Goal: Transaction & Acquisition: Purchase product/service

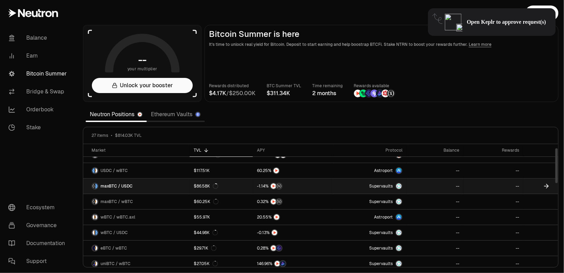
scroll to position [15, 0]
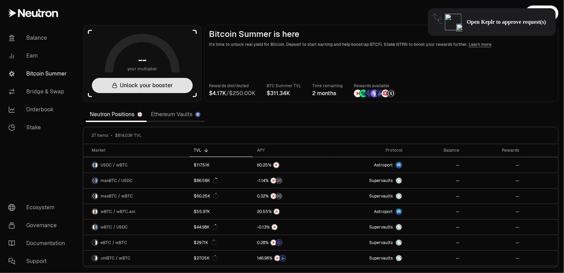
click at [152, 90] on button "Unlock your booster" at bounding box center [142, 85] width 101 height 15
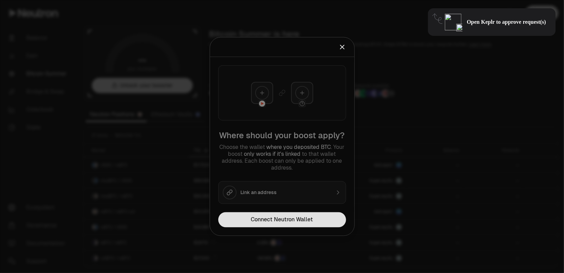
click at [263, 214] on button "Connect Neutron Wallet" at bounding box center [282, 220] width 128 height 15
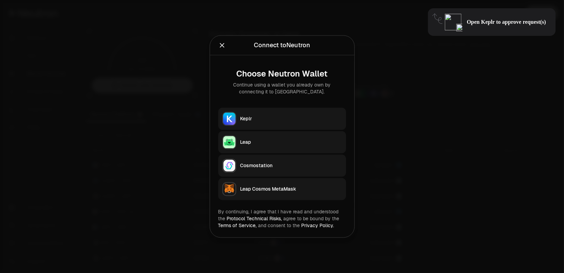
click at [268, 116] on div "Keplr" at bounding box center [290, 119] width 101 height 7
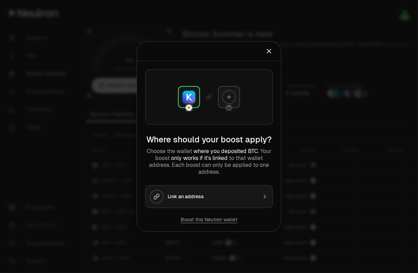
click at [240, 191] on button "Link an address" at bounding box center [209, 197] width 128 height 23
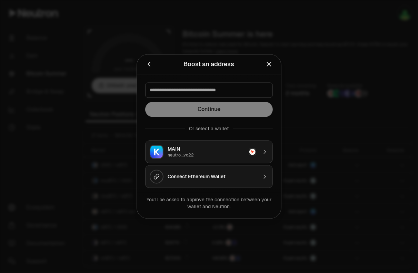
click at [303, 149] on div at bounding box center [209, 136] width 418 height 273
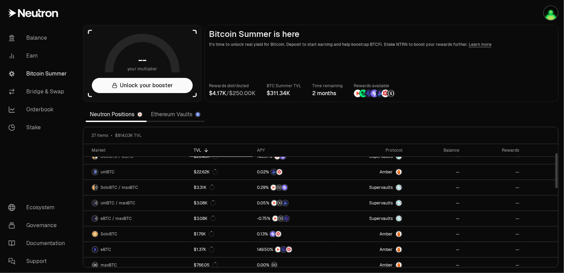
scroll to position [0, 0]
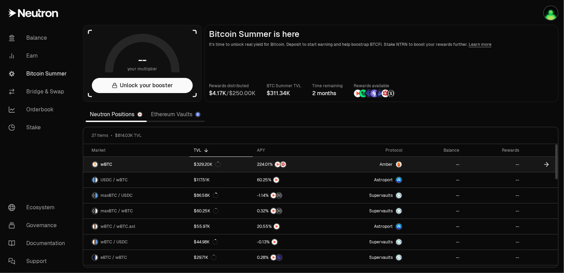
click at [249, 165] on link "$329.20K" at bounding box center [222, 164] width 64 height 15
click at [154, 166] on link "wBTC" at bounding box center [136, 164] width 106 height 15
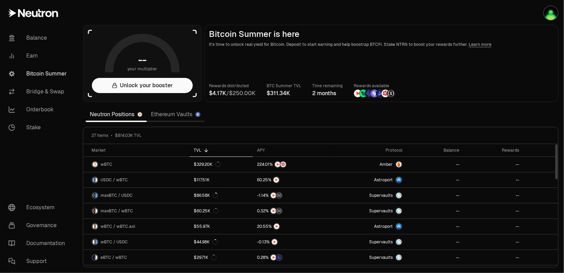
click at [186, 121] on div "Neutron Positions Ethereum Vaults" at bounding box center [145, 114] width 119 height 15
click at [179, 117] on link "Ethereum Vaults" at bounding box center [176, 115] width 58 height 14
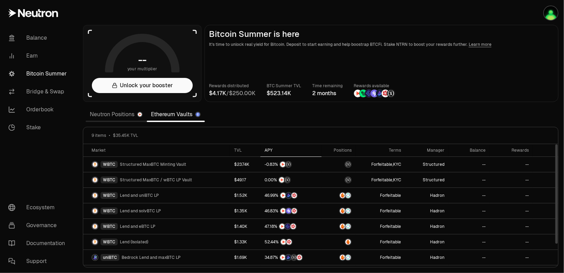
click at [269, 150] on div "APY" at bounding box center [290, 151] width 53 height 6
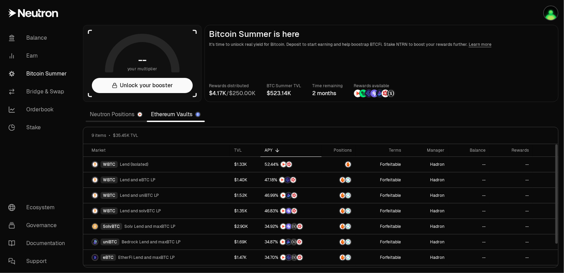
click at [106, 118] on link "Neutron Positions" at bounding box center [116, 115] width 61 height 14
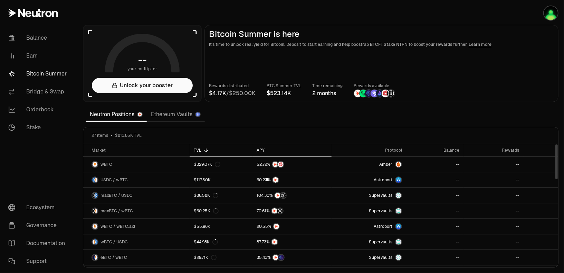
click at [264, 149] on div "APY" at bounding box center [291, 151] width 71 height 6
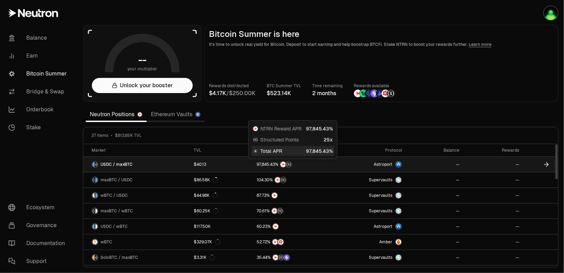
click at [313, 161] on div at bounding box center [291, 164] width 71 height 7
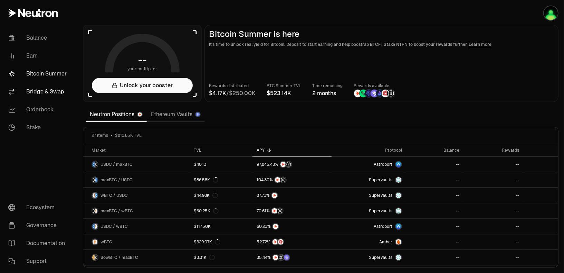
click at [34, 97] on link "Bridge & Swap" at bounding box center [39, 92] width 72 height 18
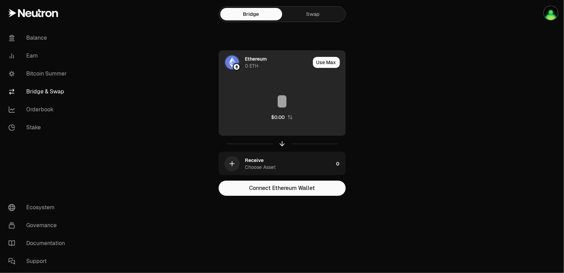
click at [237, 61] on img at bounding box center [232, 63] width 14 height 14
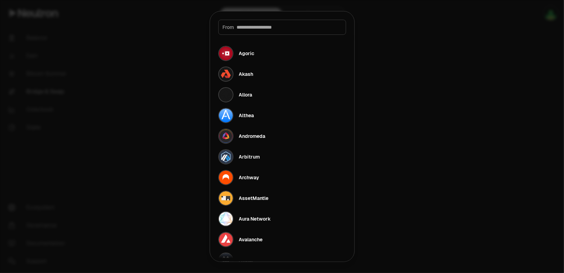
click at [182, 54] on div at bounding box center [282, 136] width 564 height 273
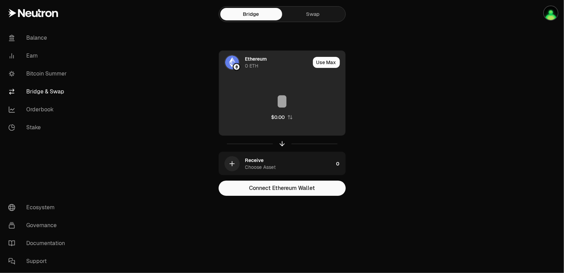
click at [281, 108] on input at bounding box center [282, 101] width 126 height 21
click at [235, 65] on img at bounding box center [236, 67] width 6 height 6
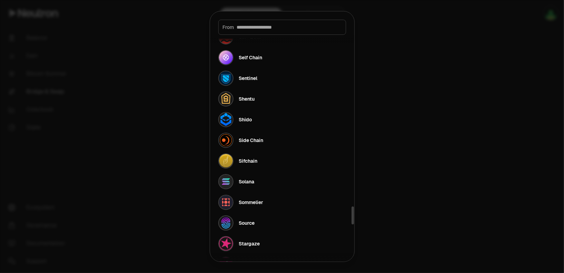
scroll to position [2563, 0]
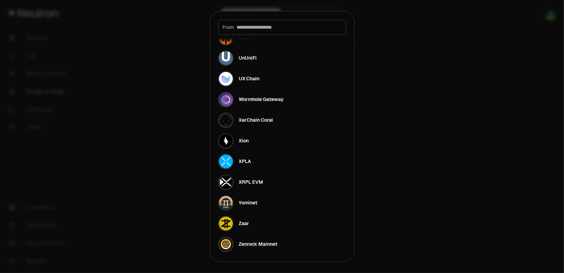
click at [393, 122] on div at bounding box center [282, 136] width 564 height 273
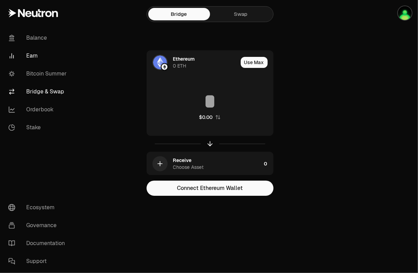
click at [45, 50] on link "Earn" at bounding box center [39, 56] width 72 height 18
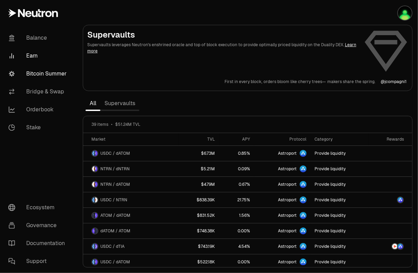
click at [57, 79] on link "Bitcoin Summer" at bounding box center [39, 74] width 72 height 18
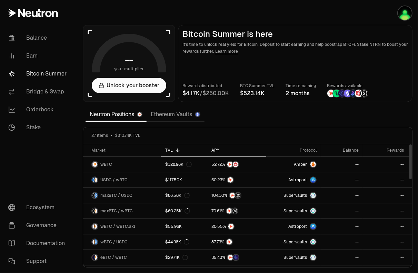
click at [213, 148] on div "APY" at bounding box center [237, 151] width 51 height 6
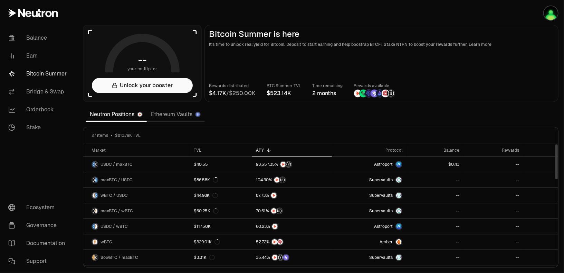
click at [159, 118] on link "Ethereum Vaults" at bounding box center [176, 115] width 58 height 14
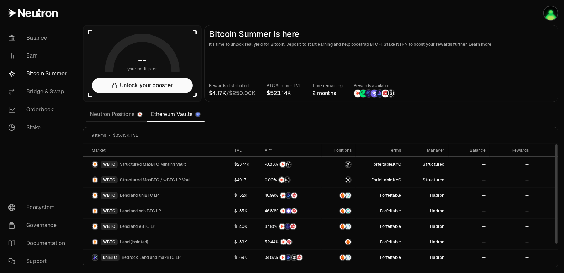
click at [114, 133] on span "$35.45K TVL" at bounding box center [125, 136] width 25 height 6
click at [120, 114] on link "Neutron Positions" at bounding box center [116, 115] width 61 height 14
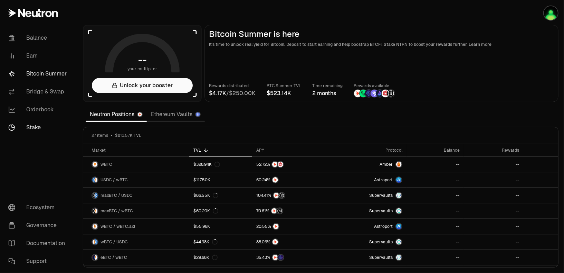
click at [33, 131] on link "Stake" at bounding box center [39, 128] width 72 height 18
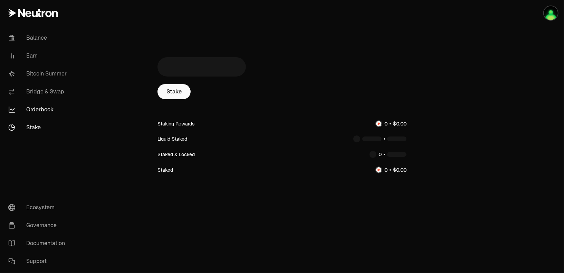
click at [40, 107] on link "Orderbook" at bounding box center [39, 110] width 72 height 18
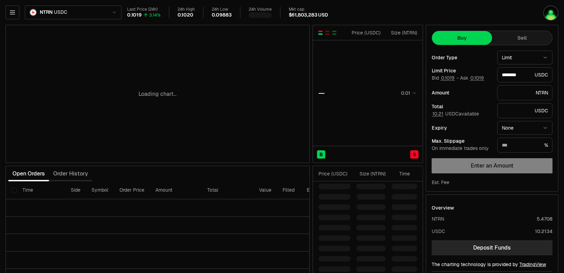
click at [44, 14] on html "Balance Earn Bitcoin Summer Bridge & Swap Orderbook Stake Ecosystem Governance …" at bounding box center [282, 150] width 564 height 301
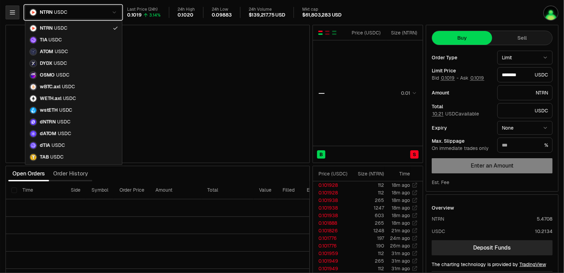
click at [10, 13] on html "Balance Earn Bitcoin Summer Bridge & Swap Orderbook Stake Ecosystem Governance …" at bounding box center [282, 150] width 564 height 301
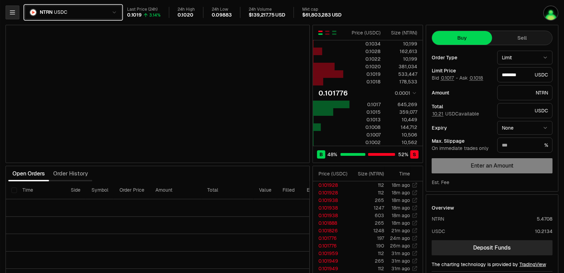
type input "********"
click at [10, 13] on icon "button" at bounding box center [12, 12] width 7 height 7
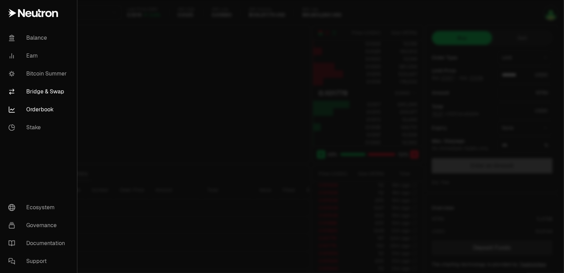
click at [41, 95] on link "Bridge & Swap" at bounding box center [38, 92] width 71 height 18
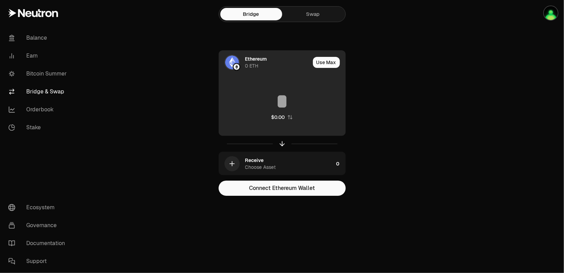
click at [235, 65] on img at bounding box center [236, 67] width 6 height 6
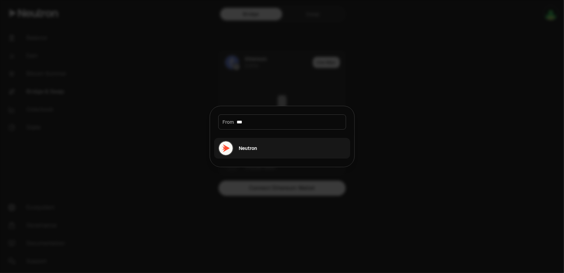
type input "***"
click at [265, 140] on button "Neutron" at bounding box center [282, 148] width 136 height 21
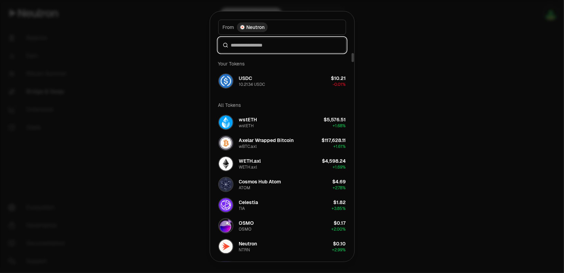
click at [271, 44] on input at bounding box center [286, 45] width 110 height 7
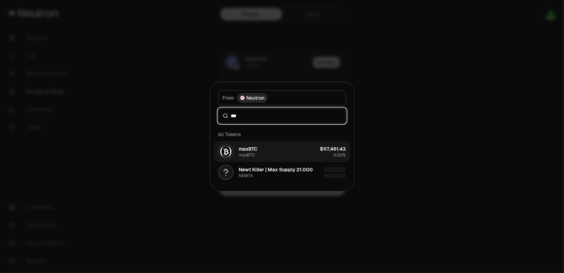
type input "***"
click at [291, 151] on button "maxBTC maxBTC $117,461.43 0.00%" at bounding box center [282, 152] width 136 height 21
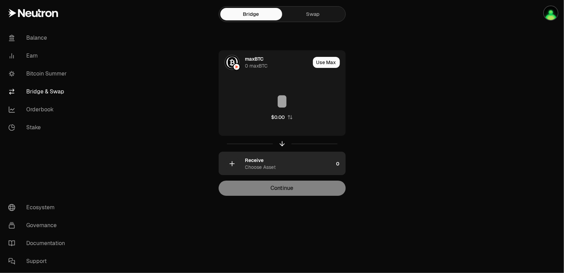
click at [251, 163] on div "Receive" at bounding box center [254, 160] width 19 height 7
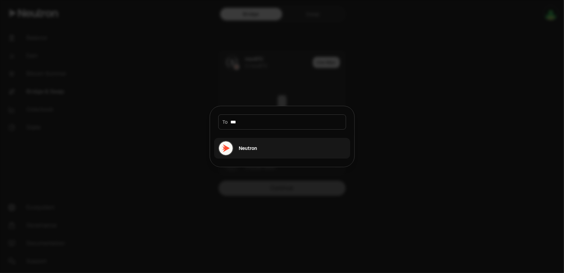
type input "***"
click at [241, 145] on div "Neutron" at bounding box center [248, 148] width 18 height 7
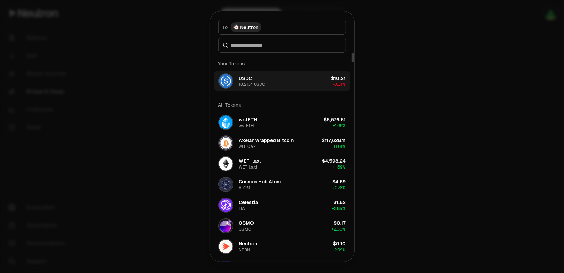
click at [272, 77] on button "USDC 10.2134 USDC $10.21 -0.01%" at bounding box center [282, 81] width 136 height 21
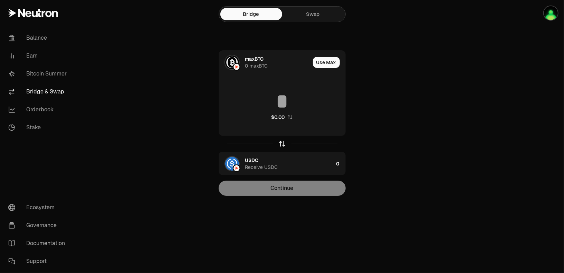
click at [280, 142] on icon "button" at bounding box center [282, 144] width 8 height 8
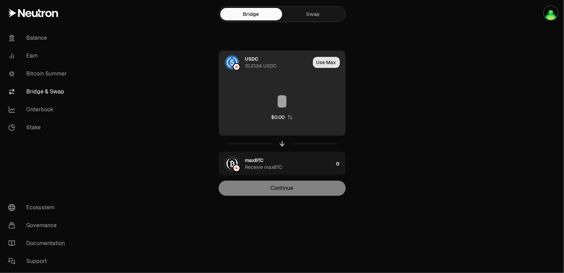
click at [325, 64] on button "Use Max" at bounding box center [326, 62] width 27 height 11
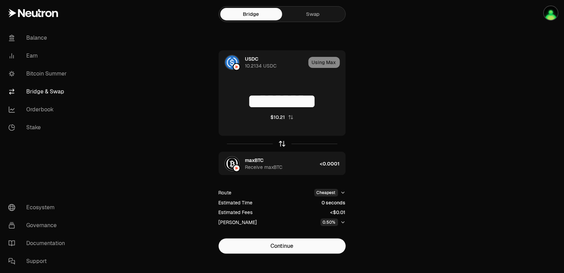
click at [282, 144] on icon "button" at bounding box center [282, 144] width 0 height 4
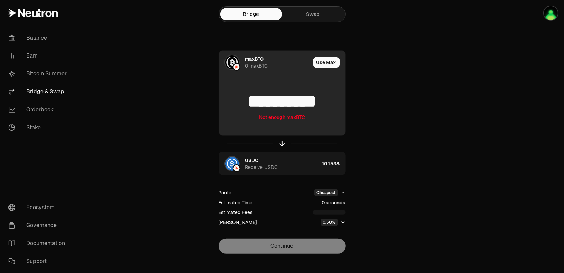
click at [271, 104] on input "**********" at bounding box center [282, 101] width 126 height 21
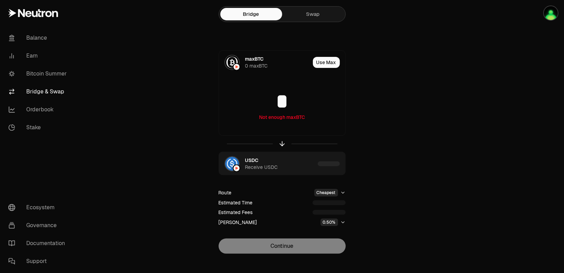
type input "*"
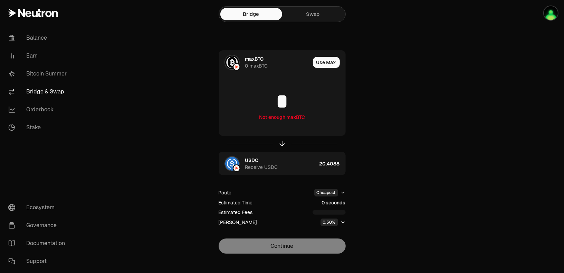
click at [197, 138] on div "maxBTC 0 maxBTC Use Max * Not enough maxBTC USDC Receive USDC 20.4088 Route Che…" at bounding box center [282, 152] width 232 height 204
click at [342, 190] on html "Balance Earn Bitcoin Summer Bridge & Swap Orderbook Stake Ecosystem Governance …" at bounding box center [282, 141] width 564 height 282
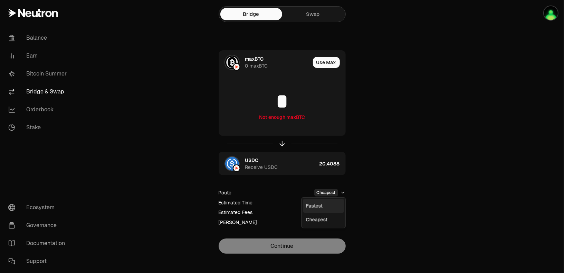
click at [328, 207] on div "Fastest" at bounding box center [323, 206] width 41 height 14
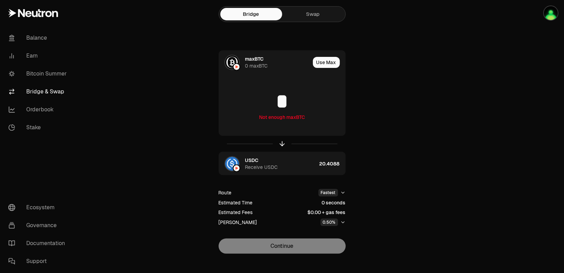
click at [336, 194] on html "Balance Earn Bitcoin Summer Bridge & Swap Orderbook Stake Ecosystem Governance …" at bounding box center [282, 141] width 564 height 282
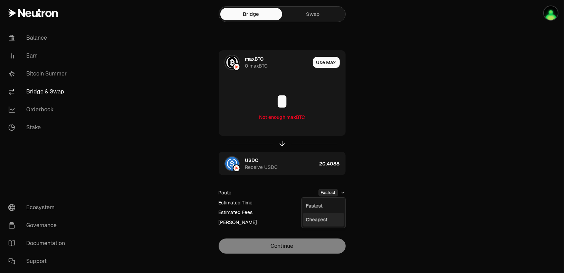
click at [325, 223] on div "Cheapest" at bounding box center [323, 220] width 41 height 14
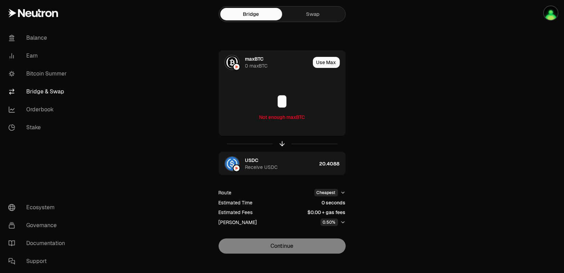
click at [332, 219] on div "0.50%" at bounding box center [329, 223] width 18 height 8
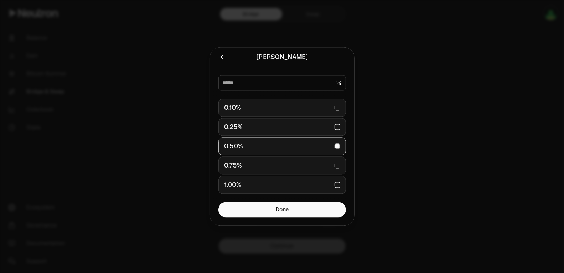
click at [349, 219] on div "Done" at bounding box center [282, 214] width 144 height 23
click at [367, 100] on div at bounding box center [282, 136] width 564 height 273
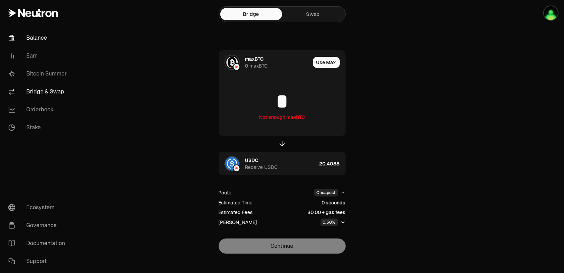
click at [39, 34] on link "Balance" at bounding box center [39, 38] width 72 height 18
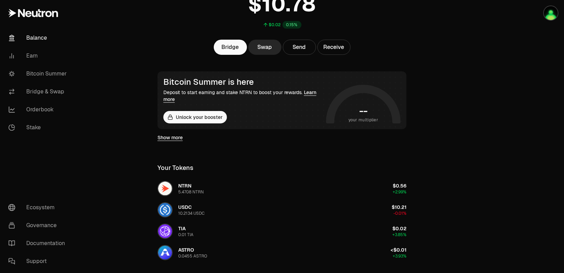
scroll to position [62, 0]
click at [311, 91] on link "Learn more" at bounding box center [239, 96] width 153 height 13
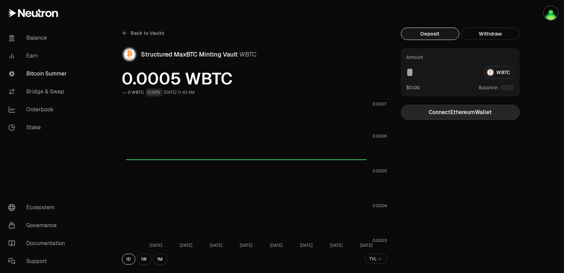
click at [454, 116] on button "Connect Ethereum Wallet" at bounding box center [460, 112] width 119 height 15
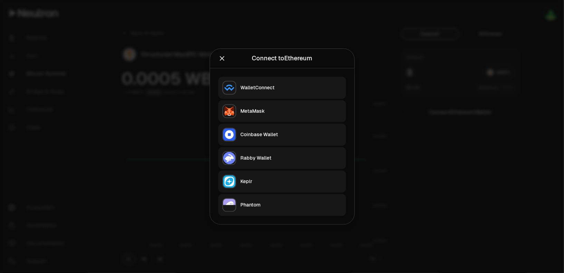
click at [284, 116] on button "MetaMask" at bounding box center [282, 111] width 128 height 22
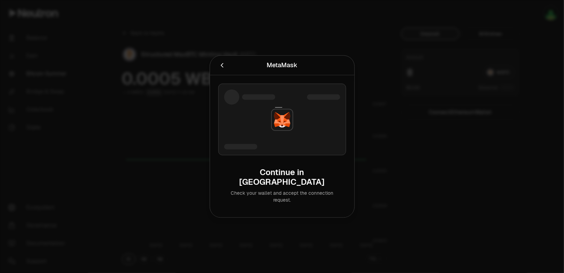
click at [224, 69] on icon "Cancel" at bounding box center [222, 66] width 8 height 8
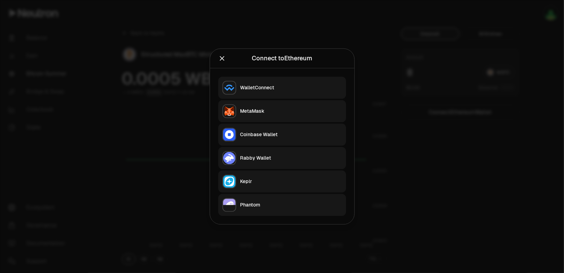
click at [252, 163] on button "Rabby Wallet" at bounding box center [282, 158] width 128 height 22
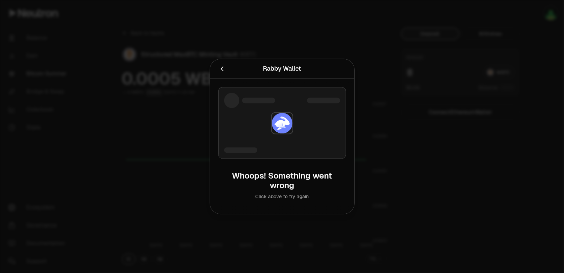
click at [219, 71] on icon "Cancel" at bounding box center [222, 69] width 8 height 8
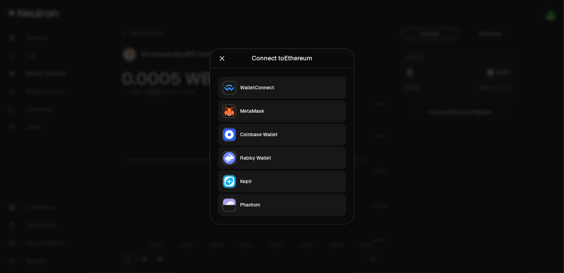
click at [251, 186] on button "Keplr" at bounding box center [282, 182] width 128 height 22
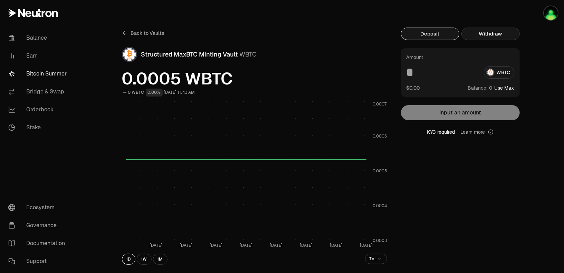
click at [488, 40] on button "Withdraw" at bounding box center [490, 34] width 58 height 12
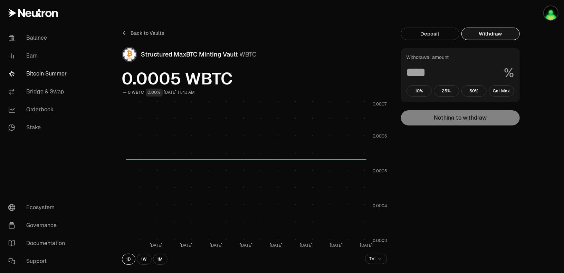
click at [424, 40] on div "Deposit Withdraw" at bounding box center [460, 38] width 119 height 21
click at [427, 35] on button "Deposit" at bounding box center [430, 34] width 58 height 12
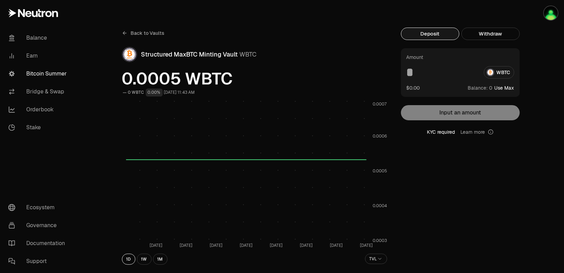
click at [46, 76] on link "Bitcoin Summer" at bounding box center [39, 74] width 72 height 18
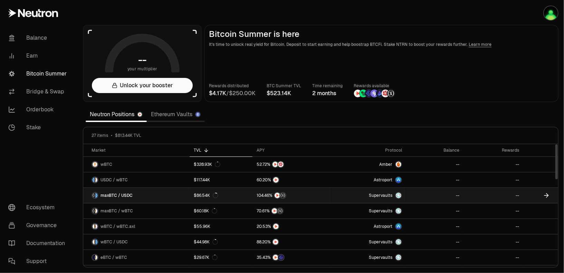
click at [145, 196] on link "maxBTC / USDC" at bounding box center [136, 195] width 106 height 15
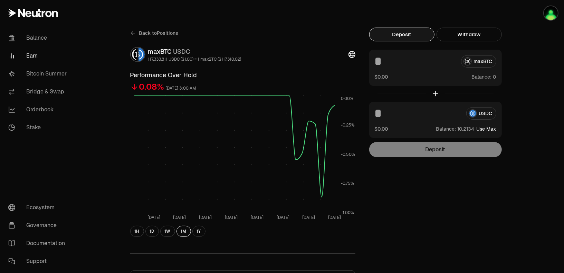
click at [488, 128] on button "Use Max" at bounding box center [486, 129] width 20 height 7
type input "*********"
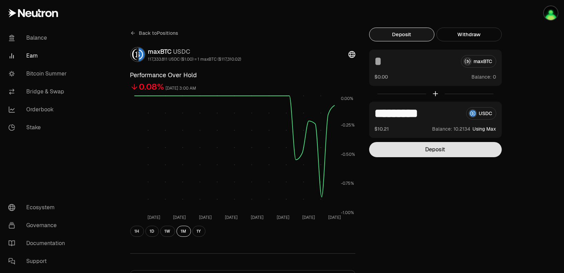
click at [431, 146] on button "Deposit" at bounding box center [435, 149] width 133 height 15
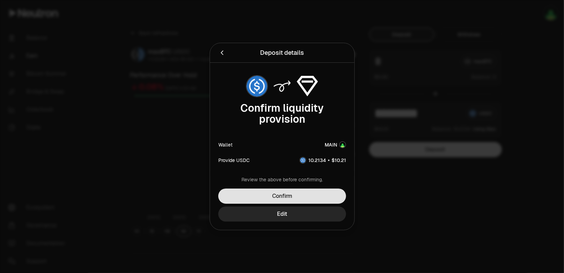
click at [285, 196] on button "Confirm" at bounding box center [282, 196] width 128 height 15
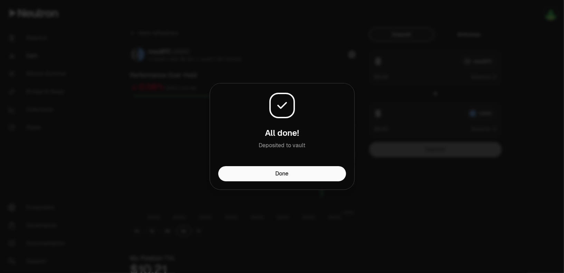
click at [249, 166] on div "All done! Deposited to vault" at bounding box center [282, 125] width 144 height 83
click at [234, 172] on button "Done" at bounding box center [282, 173] width 128 height 15
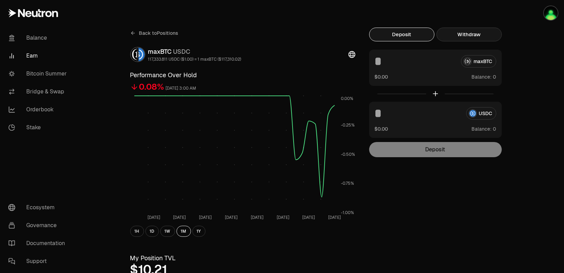
click at [489, 34] on button "Withdraw" at bounding box center [468, 35] width 65 height 14
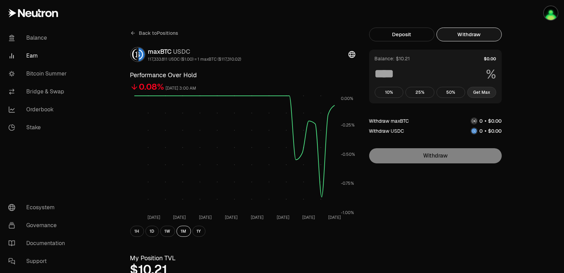
click at [480, 88] on button "Get Max" at bounding box center [481, 92] width 29 height 11
type input "***"
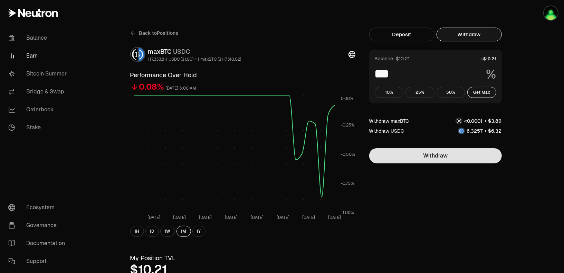
click at [456, 156] on button "Withdraw" at bounding box center [435, 155] width 133 height 15
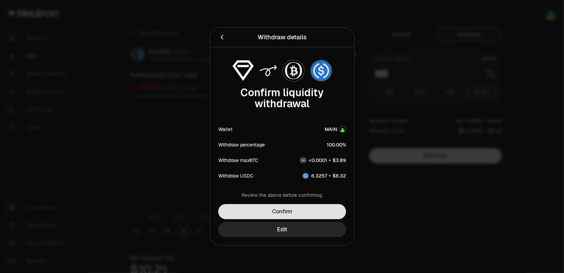
click at [317, 212] on button "Confirm" at bounding box center [282, 211] width 128 height 15
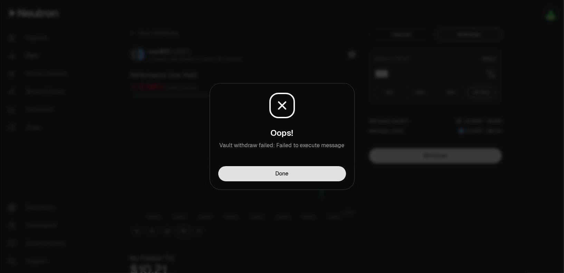
click at [325, 178] on button "Done" at bounding box center [282, 173] width 128 height 15
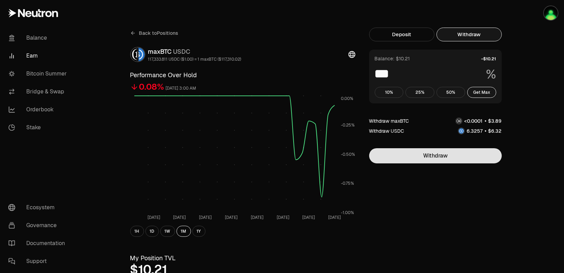
click at [417, 158] on button "Withdraw" at bounding box center [435, 155] width 133 height 15
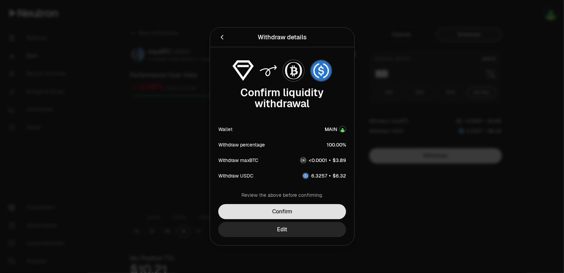
click at [310, 207] on button "Confirm" at bounding box center [282, 211] width 128 height 15
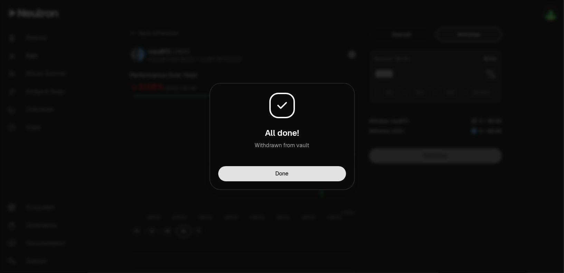
click at [295, 169] on button "Done" at bounding box center [282, 173] width 128 height 15
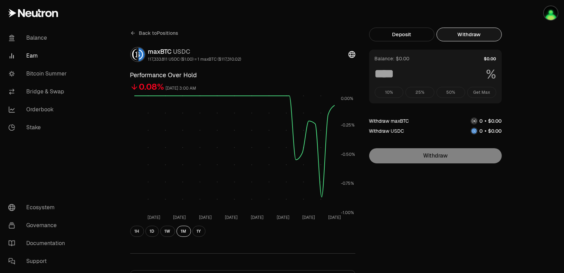
click at [39, 55] on link "Earn" at bounding box center [39, 56] width 72 height 18
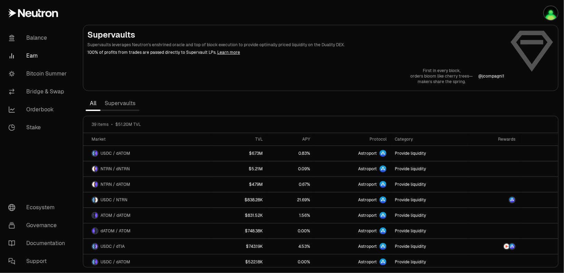
click at [116, 100] on link "Supervaults" at bounding box center [119, 104] width 39 height 14
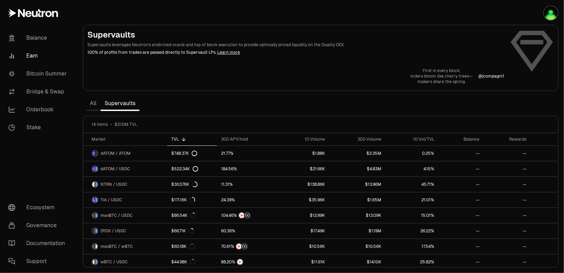
click at [98, 104] on link "All" at bounding box center [93, 104] width 15 height 14
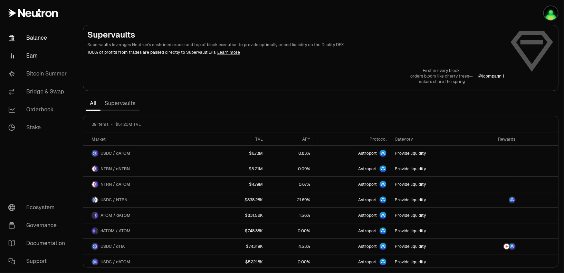
click at [31, 34] on link "Balance" at bounding box center [39, 38] width 72 height 18
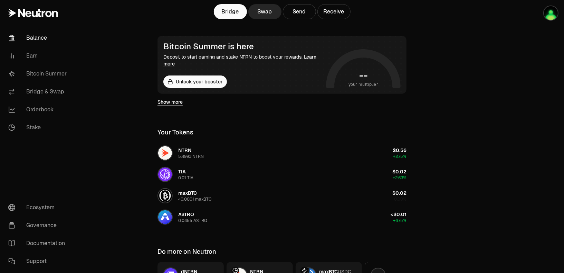
scroll to position [169, 0]
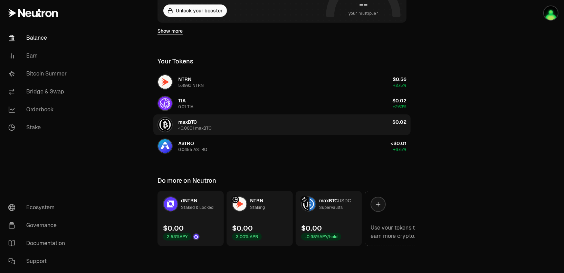
click at [267, 122] on button "maxBTC <0.0001 maxBTC $0.02 +0.00%" at bounding box center [281, 125] width 257 height 21
click at [226, 122] on button "maxBTC <0.0001 maxBTC $0.02 +0.00%" at bounding box center [281, 125] width 257 height 21
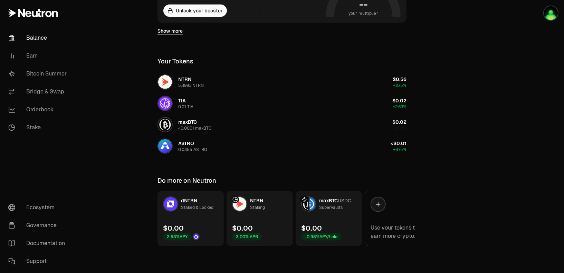
click at [329, 220] on link "maxBTC USDC Supervaults $0.00 -0.98% APY/hold" at bounding box center [328, 218] width 66 height 55
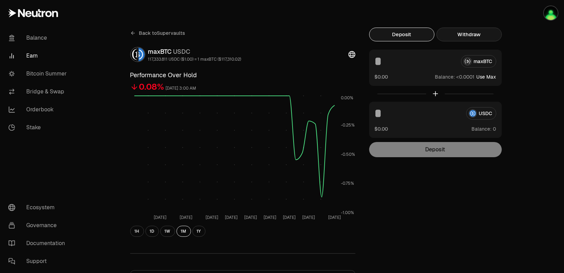
click at [456, 31] on button "Withdraw" at bounding box center [468, 35] width 65 height 14
click at [406, 35] on button "Deposit" at bounding box center [401, 35] width 65 height 14
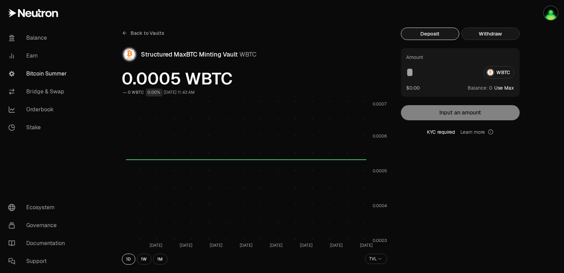
click at [497, 37] on button "Withdraw" at bounding box center [490, 34] width 58 height 12
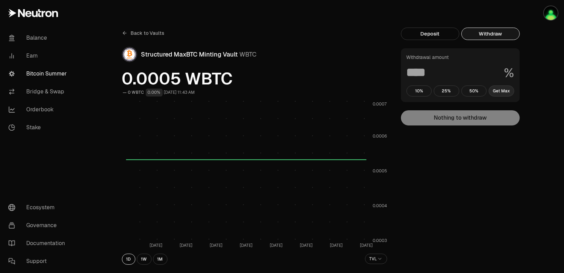
click at [509, 91] on button "Get Max" at bounding box center [501, 91] width 26 height 11
click at [471, 114] on div "Withdrawal amount *** % 10% 25% 50% Get Max Nothing to withdraw" at bounding box center [460, 86] width 119 height 77
click at [410, 94] on button "10%" at bounding box center [419, 91] width 26 height 11
type input "**"
click at [414, 32] on button "Deposit" at bounding box center [430, 34] width 58 height 12
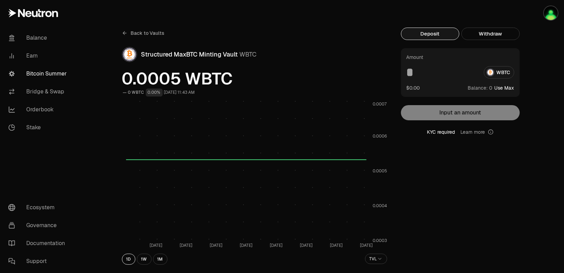
click at [511, 87] on button "Use Max" at bounding box center [504, 88] width 20 height 7
type input "*"
click at [444, 77] on input "*" at bounding box center [442, 72] width 72 height 12
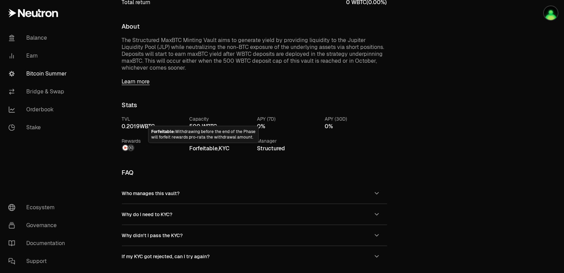
scroll to position [390, 0]
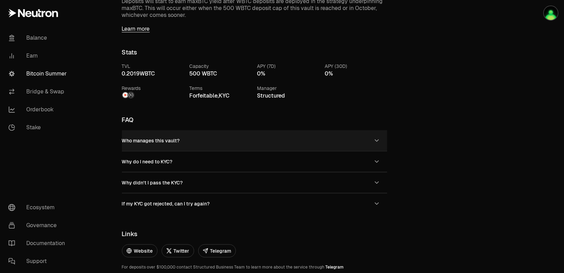
click at [133, 140] on span "Who manages this vault?" at bounding box center [151, 141] width 58 height 6
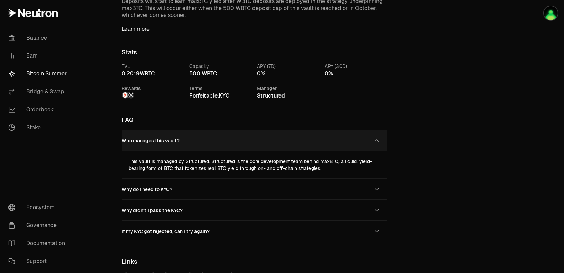
click at [133, 140] on span "Who manages this vault?" at bounding box center [151, 141] width 58 height 6
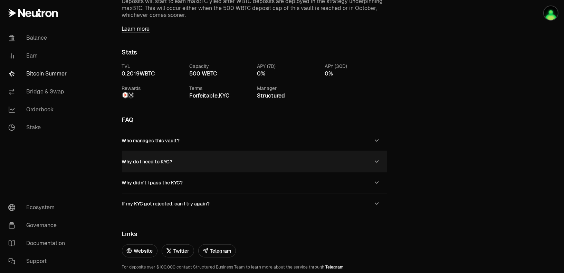
click at [131, 162] on span "Why do I need to KYC?" at bounding box center [147, 162] width 51 height 6
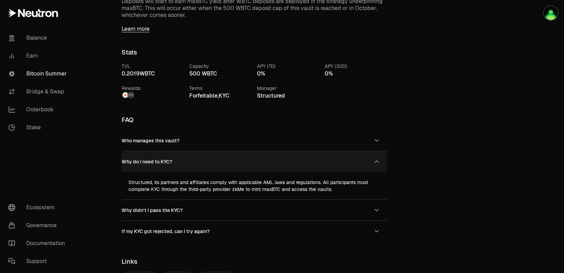
click at [154, 161] on span "Why do I need to KYC?" at bounding box center [147, 162] width 51 height 6
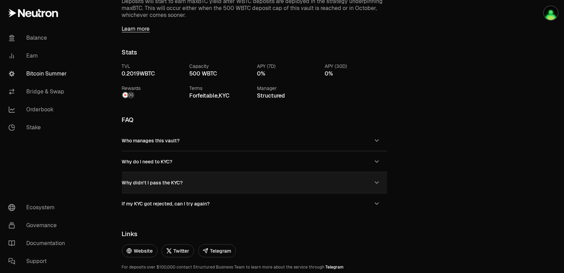
click at [149, 178] on button "Why didn't I pass the KYC?" at bounding box center [254, 183] width 265 height 21
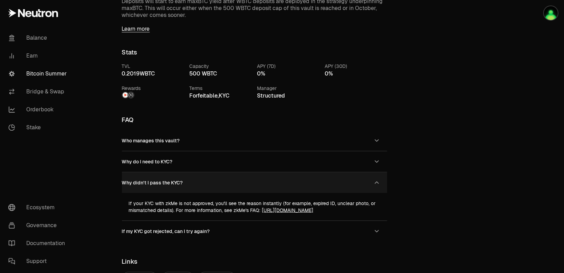
click at [140, 192] on button "Why didn't I pass the KYC?" at bounding box center [254, 183] width 265 height 21
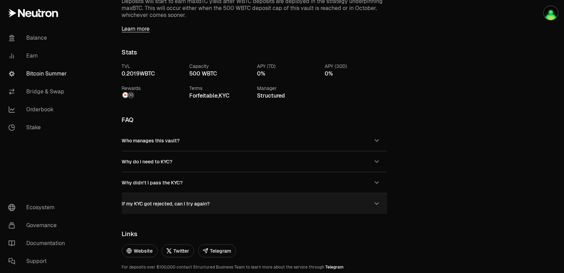
click at [140, 207] on span "If my KYC got rejected, can I try again?" at bounding box center [169, 204] width 81 height 7
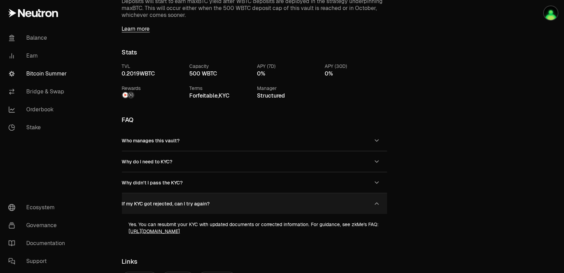
click at [140, 207] on span "If my KYC got rejected, can I try again?" at bounding box center [169, 204] width 81 height 7
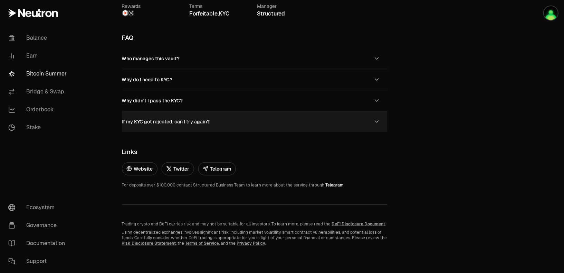
scroll to position [0, 0]
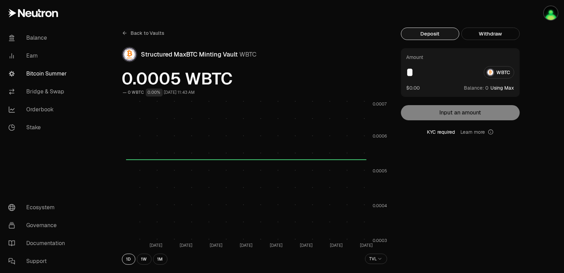
click at [133, 35] on span "Back to Vaults" at bounding box center [148, 33] width 34 height 7
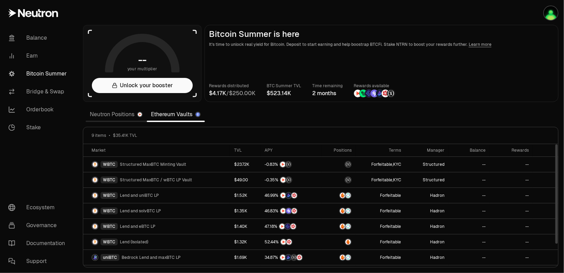
click at [113, 115] on link "Neutron Positions" at bounding box center [116, 115] width 61 height 14
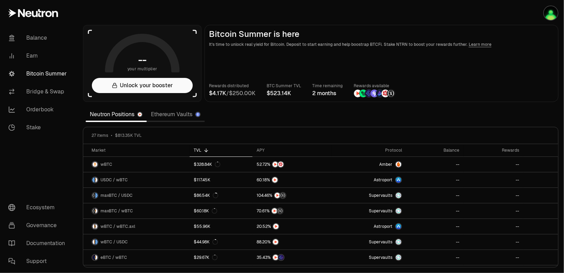
click at [176, 120] on link "Ethereum Vaults" at bounding box center [176, 115] width 58 height 14
